Goal: Task Accomplishment & Management: Use online tool/utility

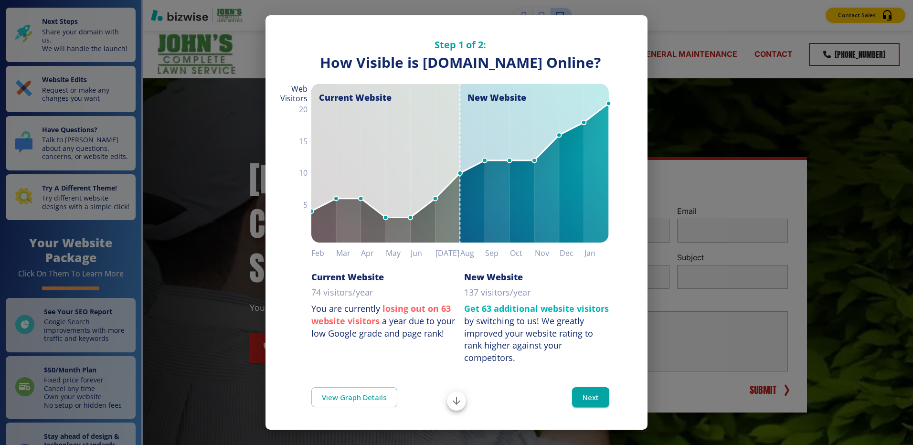
scroll to position [35, 0]
click at [575, 394] on button "Next" at bounding box center [590, 397] width 37 height 20
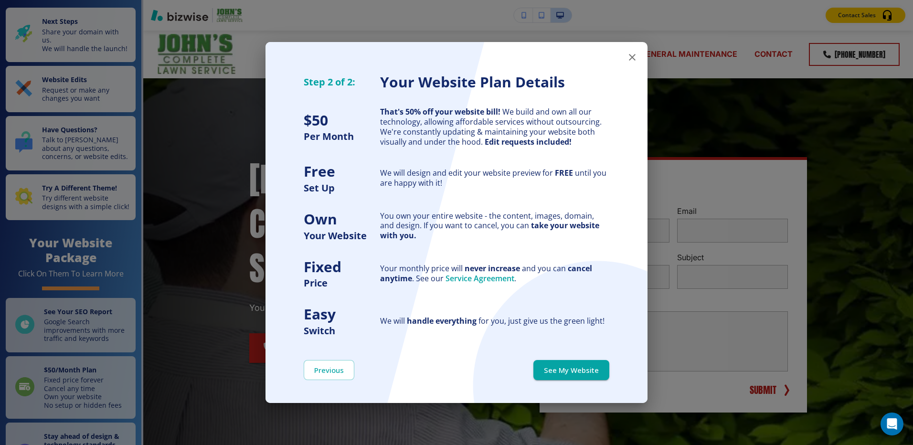
scroll to position [0, 0]
click at [560, 371] on button "See My Website" at bounding box center [571, 370] width 76 height 20
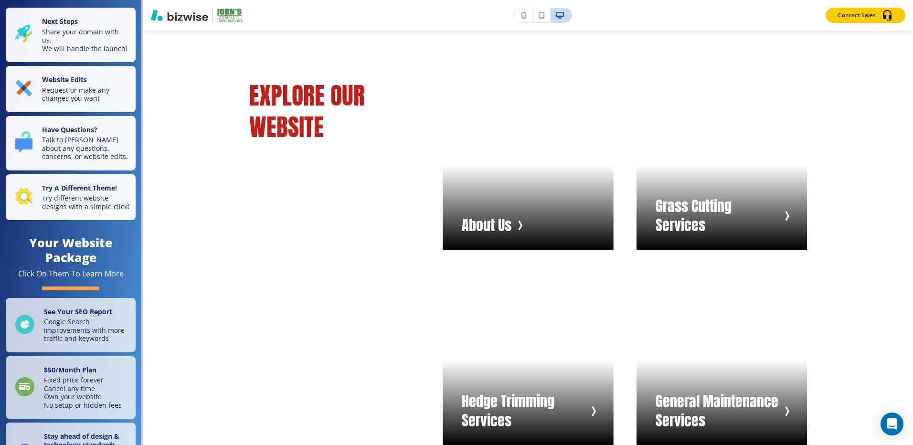
scroll to position [863, 0]
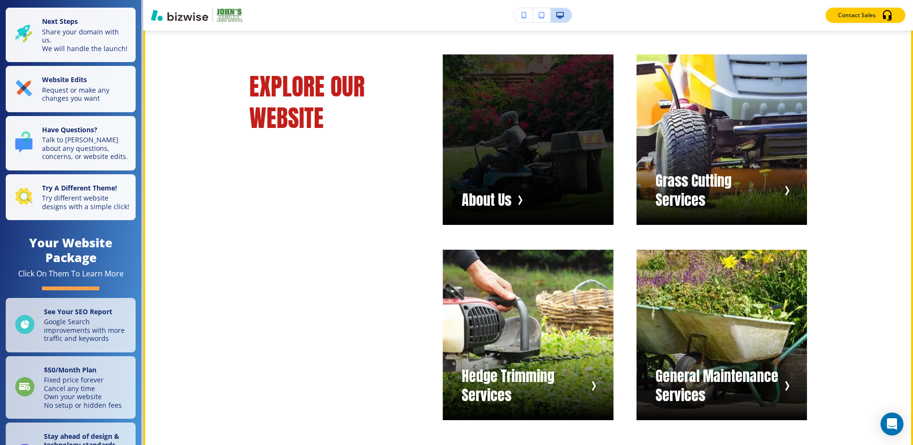
click at [518, 119] on div "button" at bounding box center [528, 139] width 170 height 170
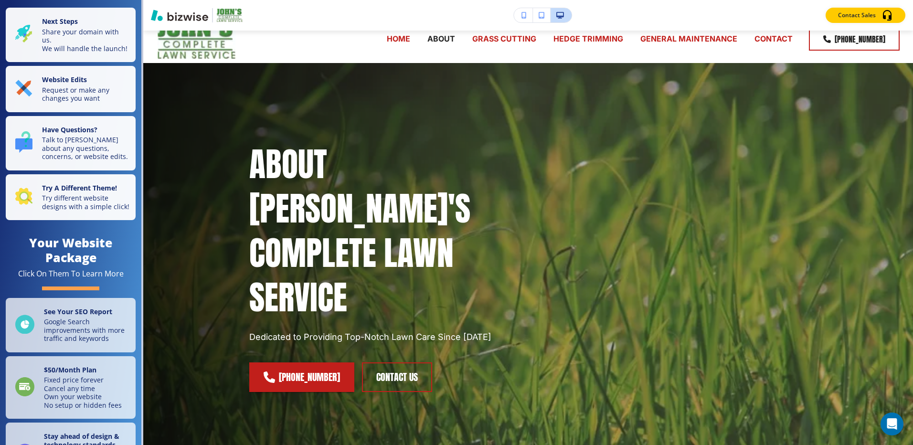
scroll to position [0, 0]
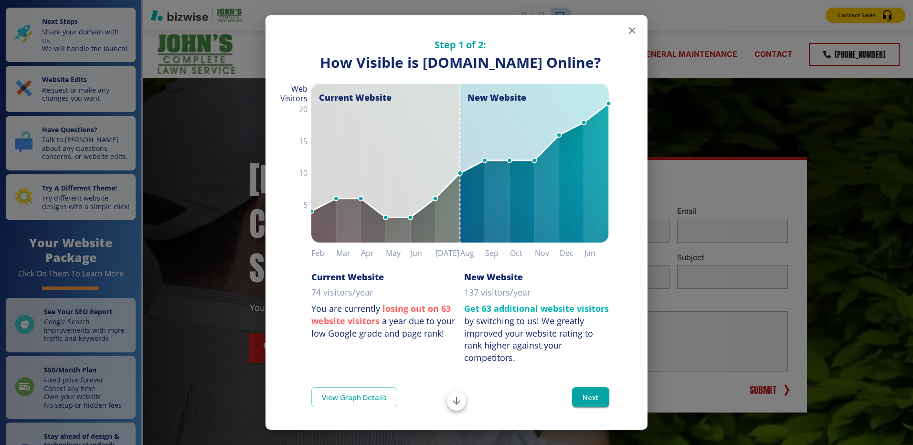
drag, startPoint x: 909, startPoint y: 85, endPoint x: 914, endPoint y: 109, distance: 24.9
click at [912, 0] on html "Save and Exit Editor Pages Edit, add, and delete pages or manage your page orde…" at bounding box center [456, 0] width 913 height 0
click at [627, 30] on icon "button" at bounding box center [631, 30] width 11 height 11
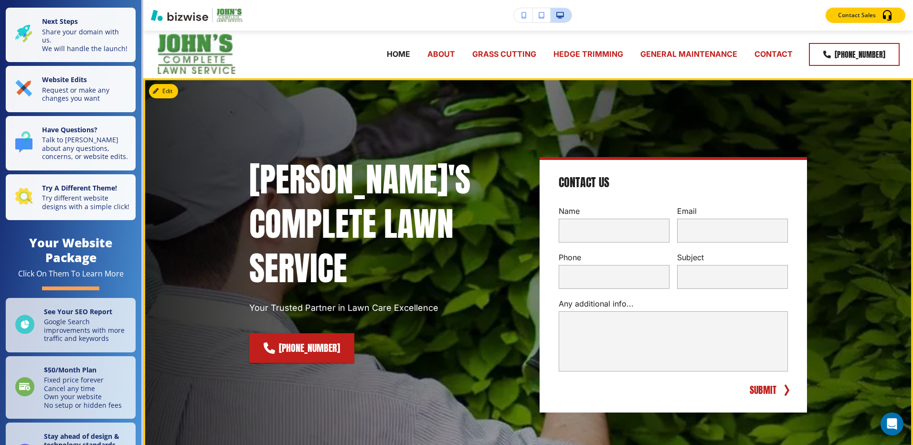
click at [747, 119] on div "[PERSON_NAME]'S COMPLETE LAWN SERVICE Your Trusted Partner in Lawn Care Excelle…" at bounding box center [516, 273] width 581 height 355
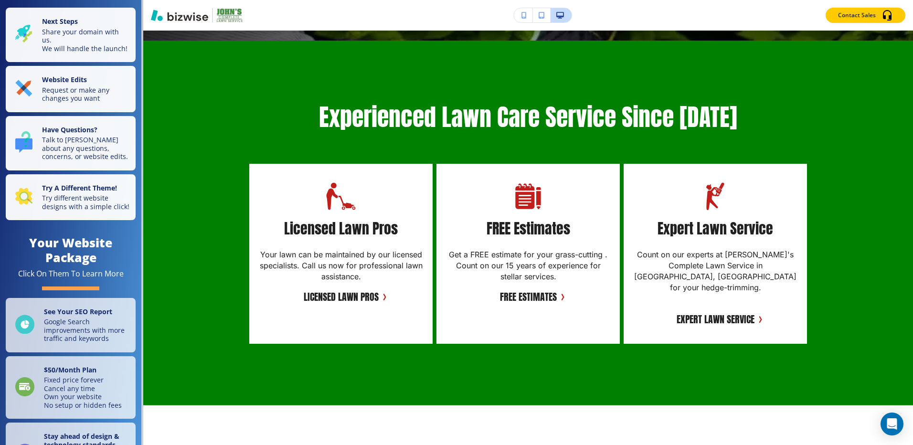
scroll to position [397, 0]
